Goal: Information Seeking & Learning: Learn about a topic

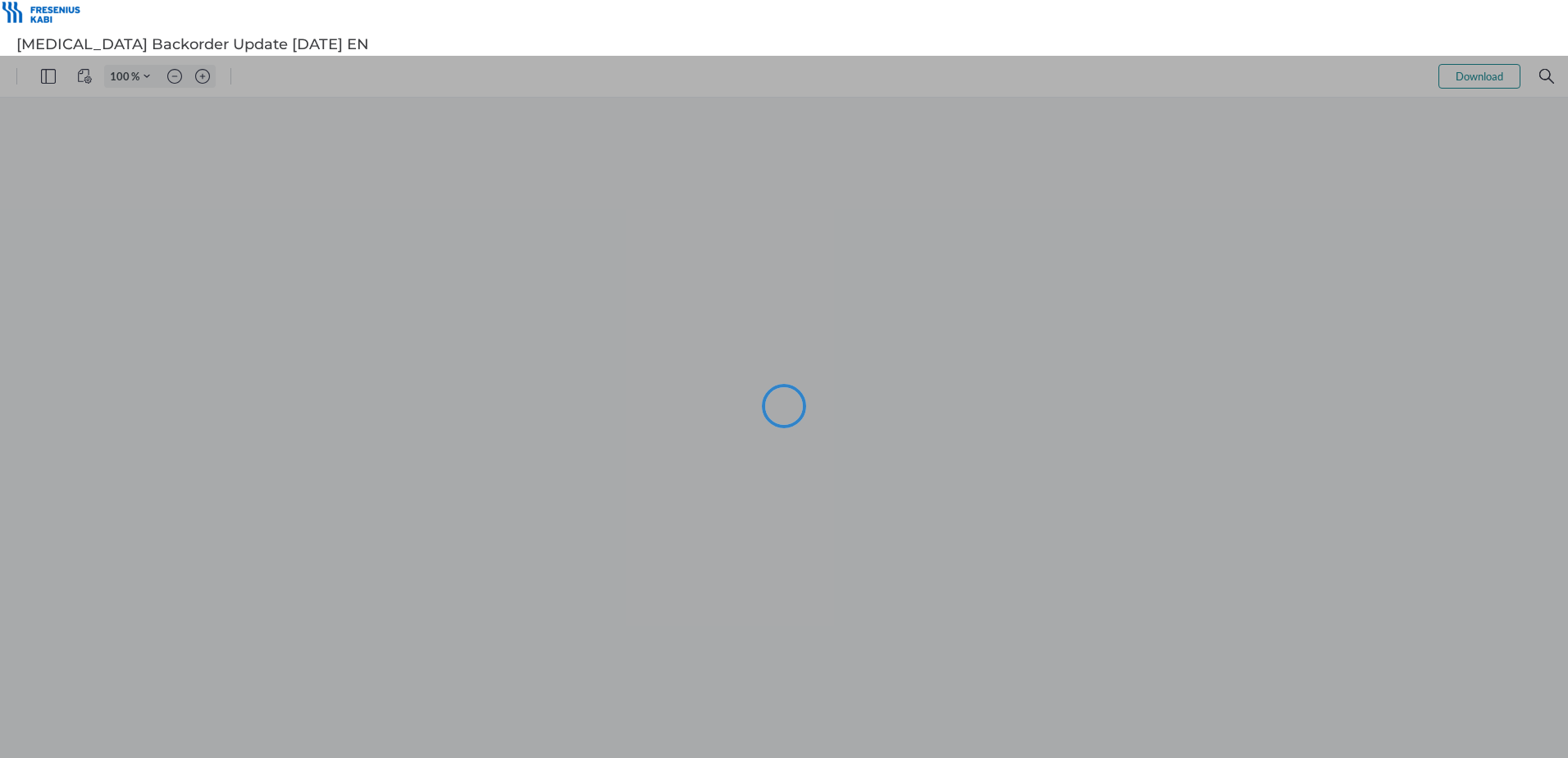
type input "101"
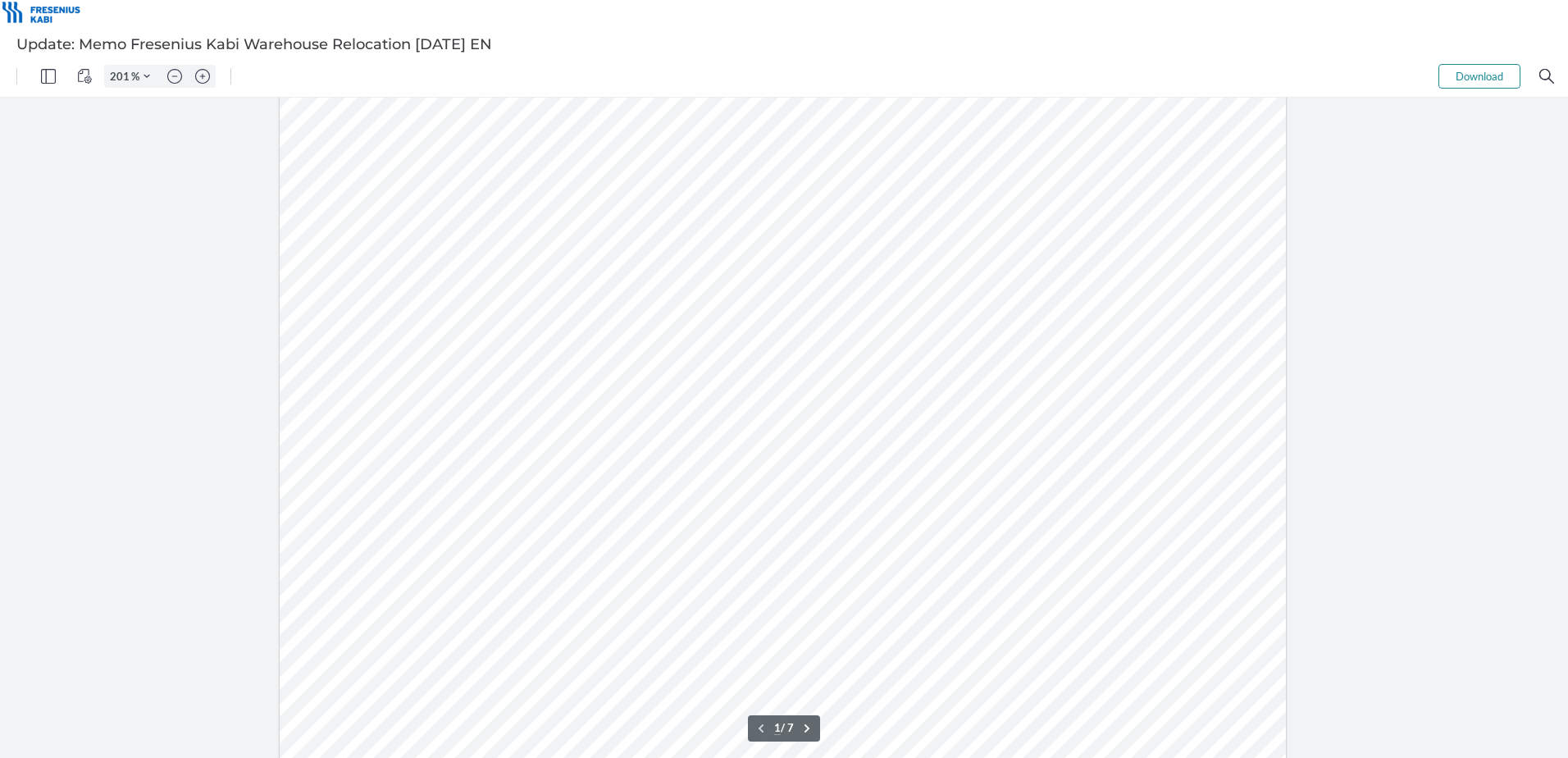
type input "151"
drag, startPoint x: 844, startPoint y: 294, endPoint x: 641, endPoint y: 294, distance: 203.0
click at [641, 294] on div at bounding box center [783, 438] width 756 height 979
drag, startPoint x: 637, startPoint y: 294, endPoint x: 835, endPoint y: 301, distance: 198.1
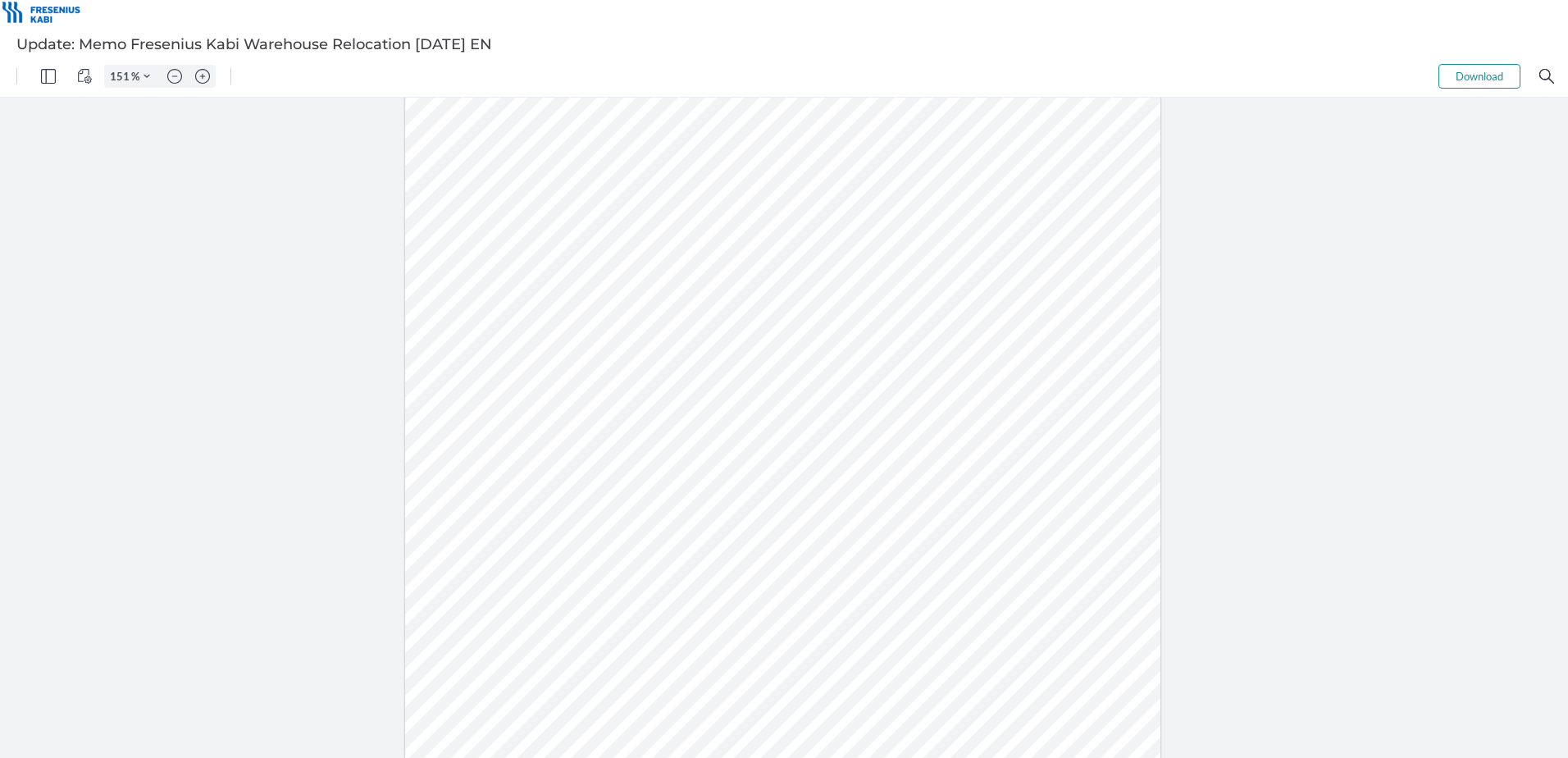
click at [835, 301] on div at bounding box center [783, 438] width 756 height 979
type input "1"
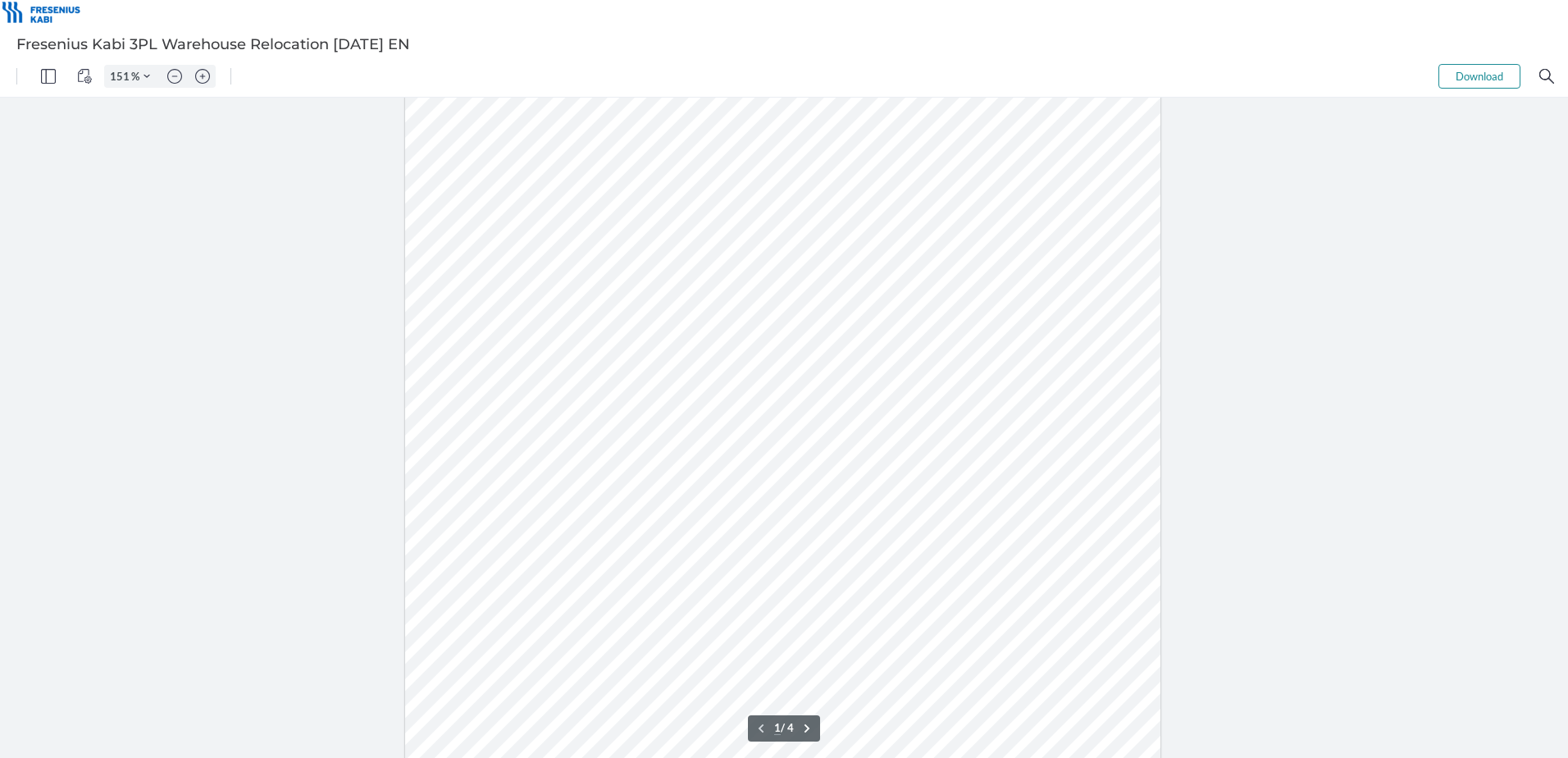
type input "201"
drag, startPoint x: 344, startPoint y: 448, endPoint x: 617, endPoint y: 507, distance: 279.3
click at [617, 507] on div at bounding box center [784, 443] width 1007 height 1304
click at [629, 514] on div at bounding box center [784, 443] width 1007 height 1304
